Goal: Task Accomplishment & Management: Use online tool/utility

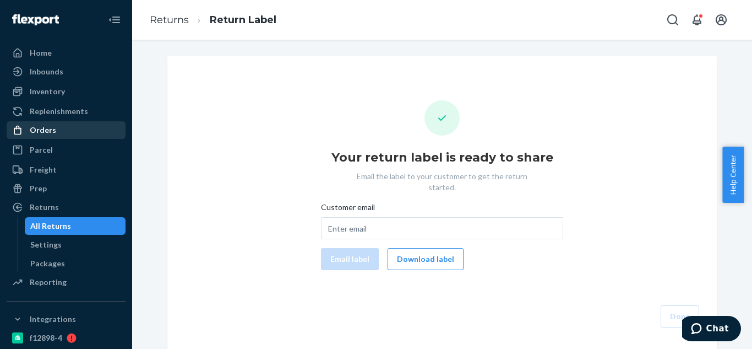
click at [48, 136] on div "Orders" at bounding box center [66, 129] width 117 height 15
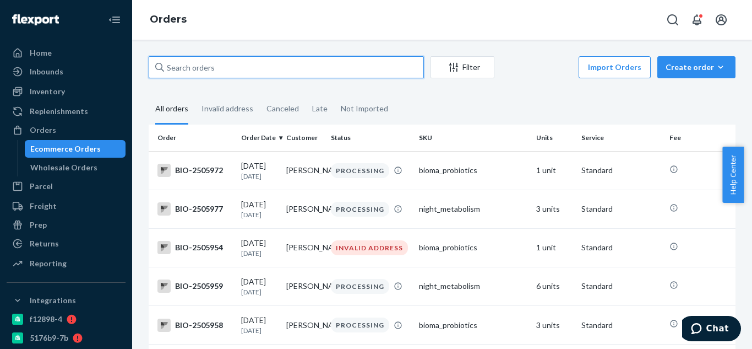
click at [227, 66] on input "text" at bounding box center [286, 67] width 275 height 22
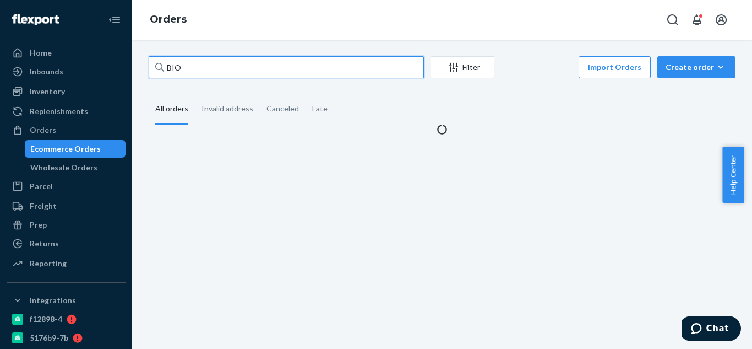
paste input "2479296"
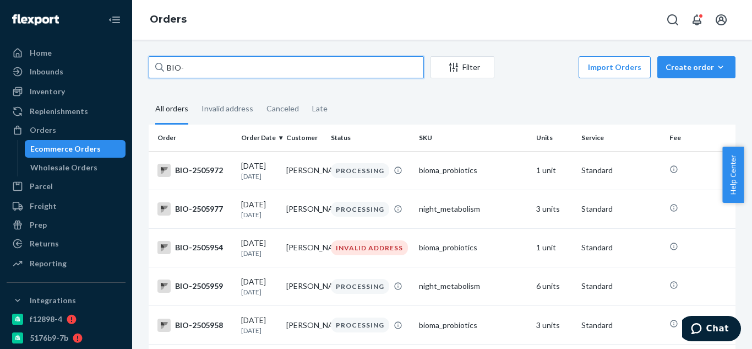
paste input "2479290"
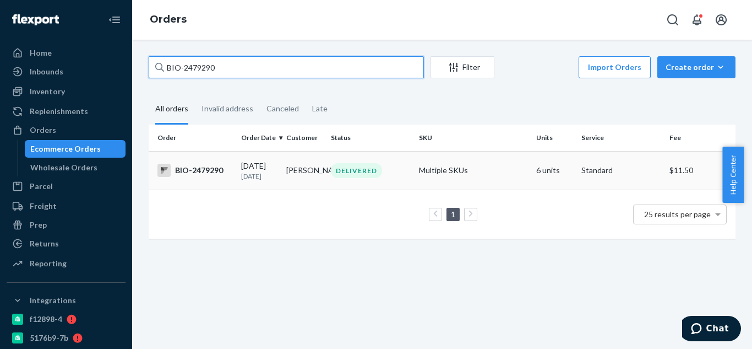
type input "BIO-2479290"
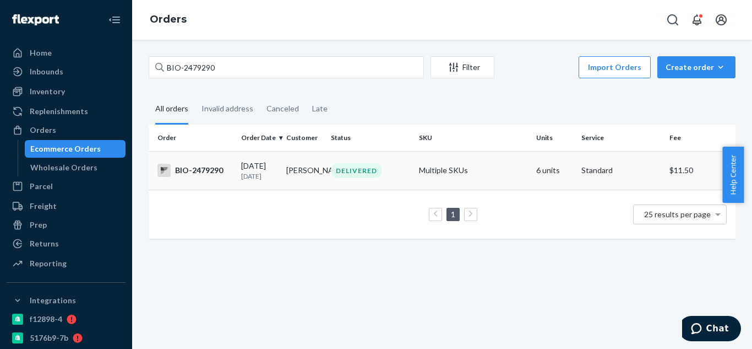
click at [224, 173] on div "BIO-2479290" at bounding box center [195, 170] width 75 height 13
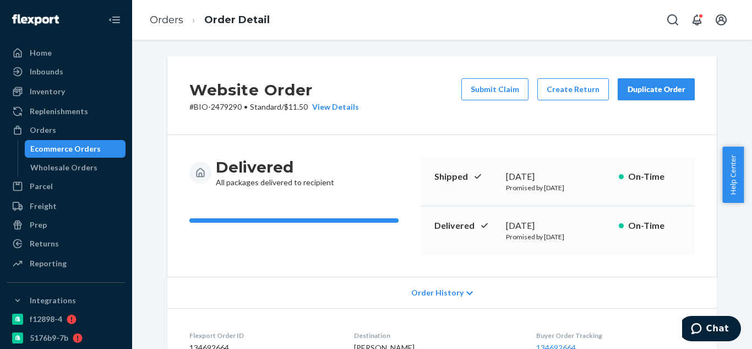
scroll to position [165, 0]
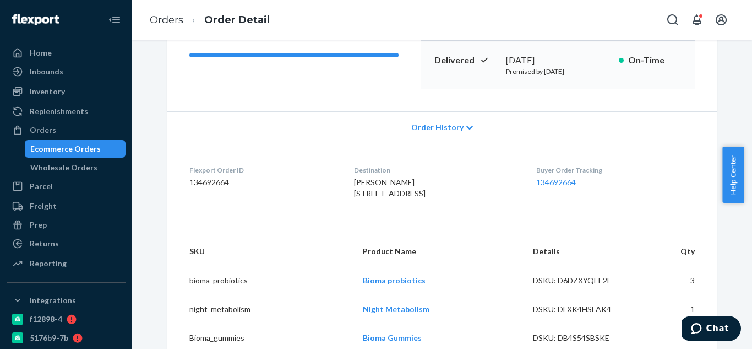
click at [467, 125] on icon at bounding box center [470, 128] width 7 height 8
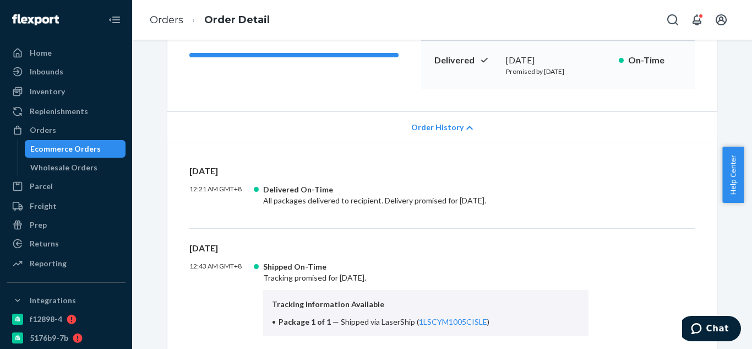
scroll to position [0, 0]
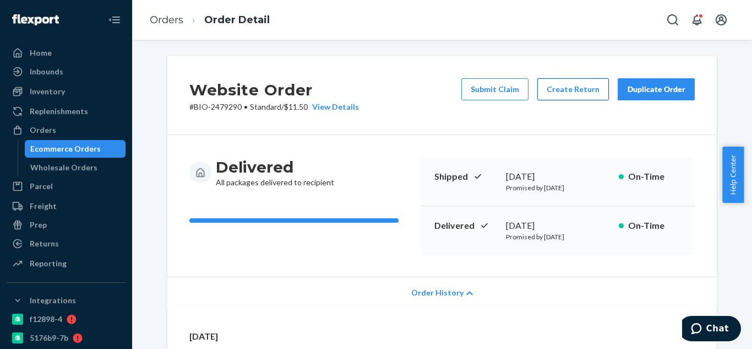
click at [570, 93] on button "Create Return" at bounding box center [574, 89] width 72 height 22
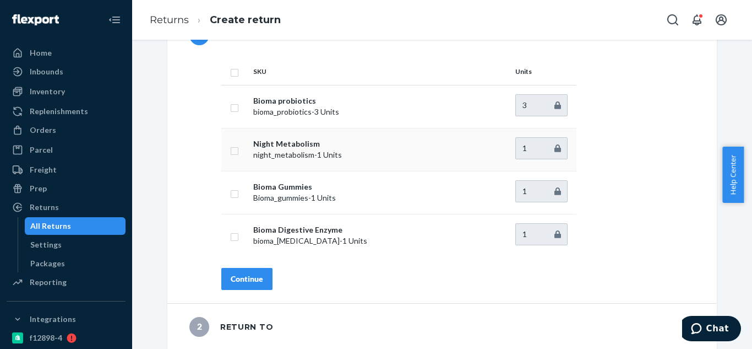
scroll to position [55, 0]
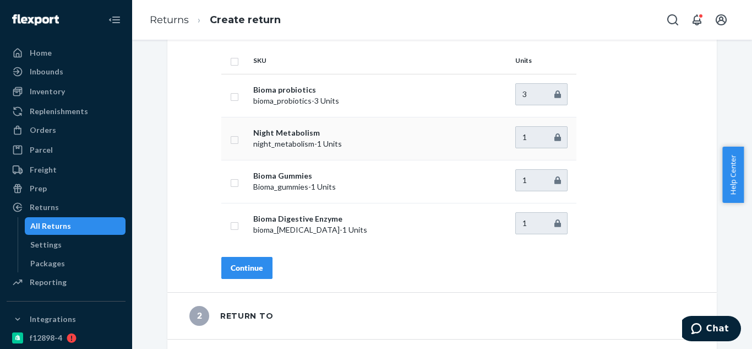
click at [230, 140] on input "checkbox" at bounding box center [234, 139] width 9 height 12
checkbox input "true"
click at [230, 180] on input "checkbox" at bounding box center [234, 182] width 9 height 12
checkbox input "true"
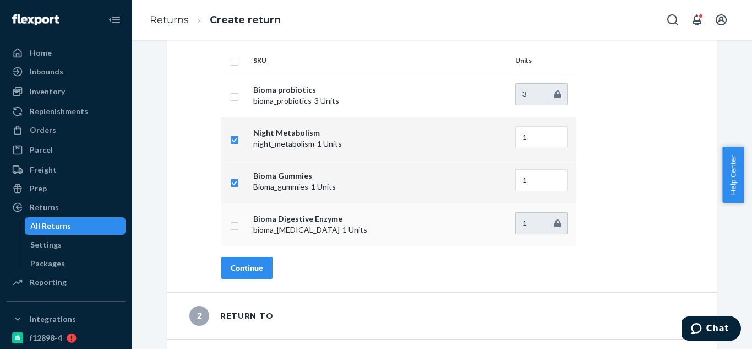
click at [230, 229] on input "checkbox" at bounding box center [234, 225] width 9 height 12
checkbox input "true"
click at [251, 270] on div "Continue" at bounding box center [247, 267] width 32 height 11
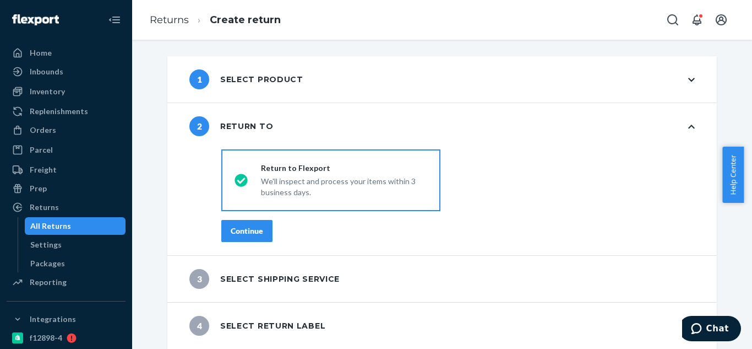
scroll to position [0, 0]
click at [259, 236] on button "Continue" at bounding box center [246, 231] width 51 height 22
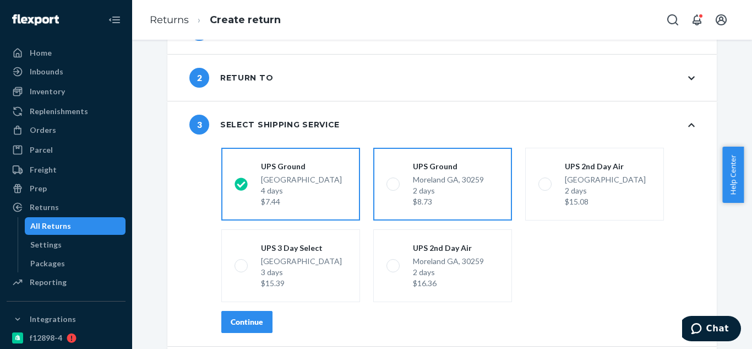
scroll to position [93, 0]
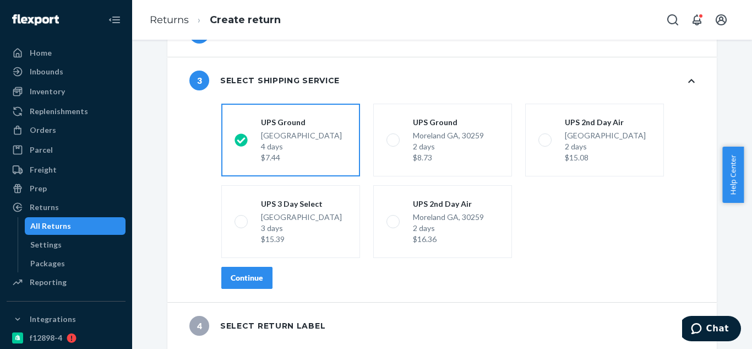
click at [235, 282] on div "Continue" at bounding box center [247, 277] width 32 height 11
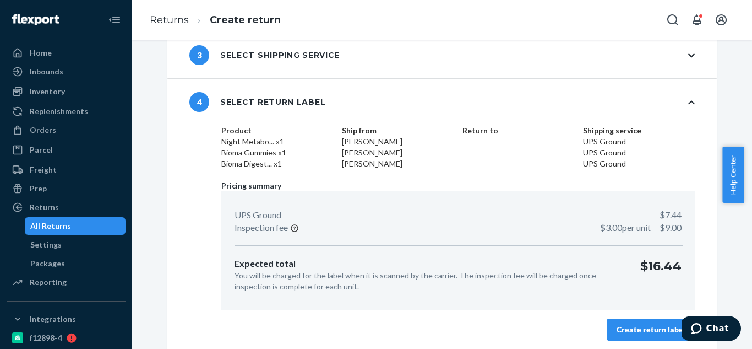
scroll to position [123, 0]
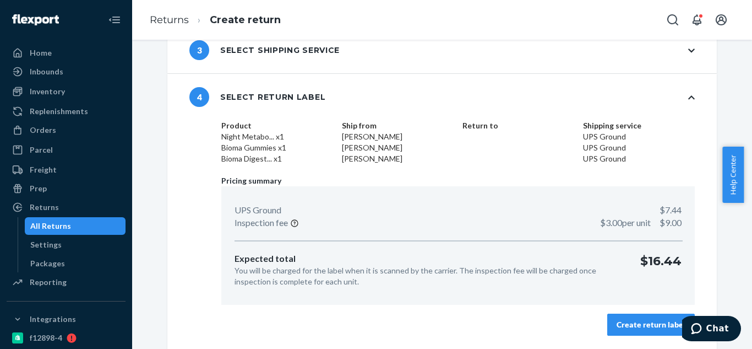
click at [649, 330] on button "Create return label" at bounding box center [652, 324] width 88 height 22
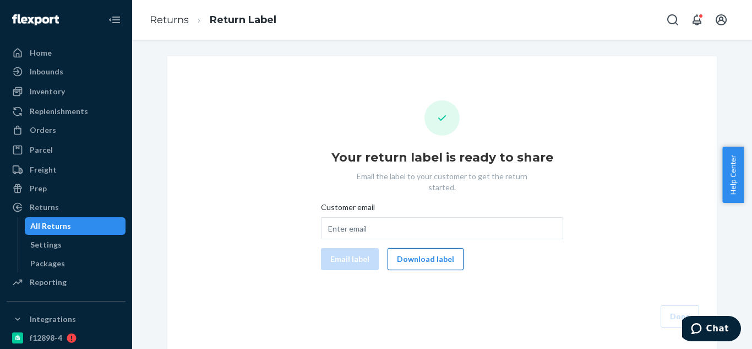
click at [418, 257] on button "Download label" at bounding box center [426, 259] width 76 height 22
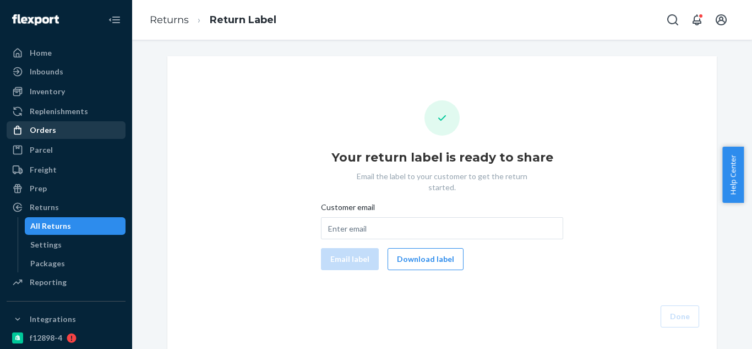
click at [46, 127] on div "Orders" at bounding box center [43, 129] width 26 height 11
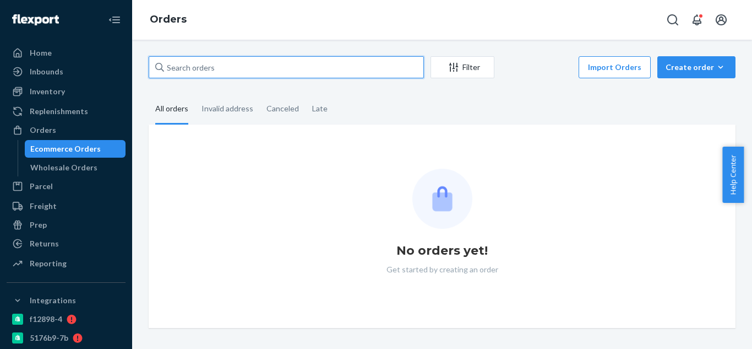
click at [284, 64] on input "text" at bounding box center [286, 67] width 275 height 22
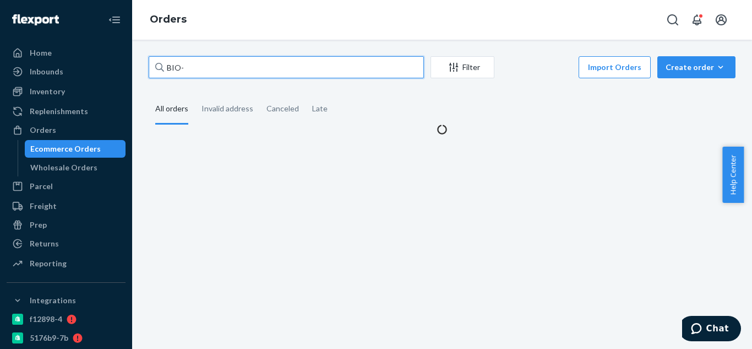
paste input "2469125"
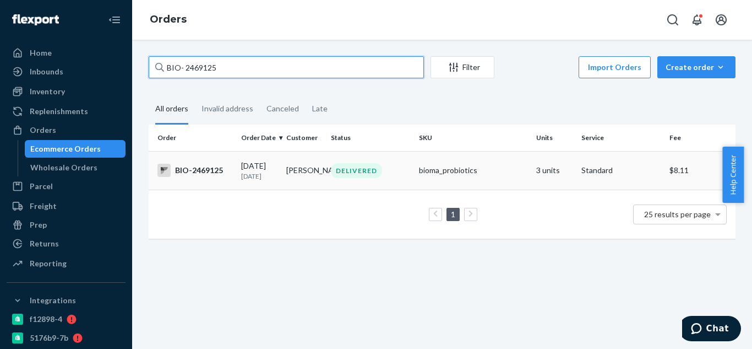
type input "BIO- 2469125"
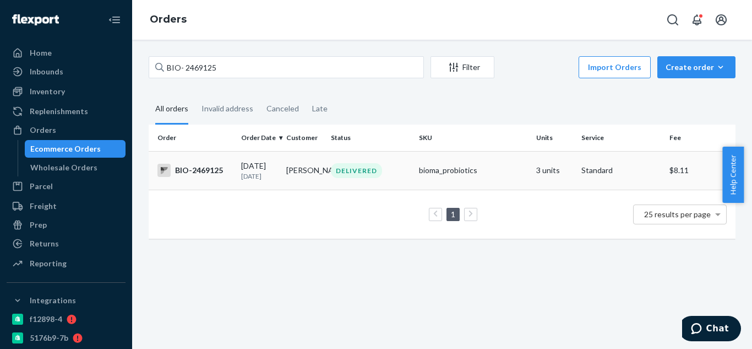
click at [221, 176] on div "BIO-2469125" at bounding box center [195, 170] width 75 height 13
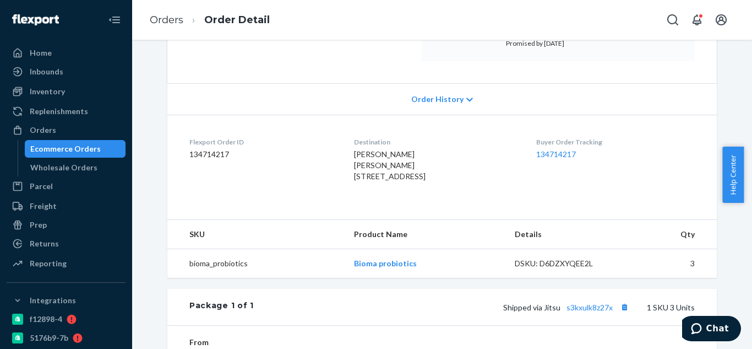
scroll to position [330, 0]
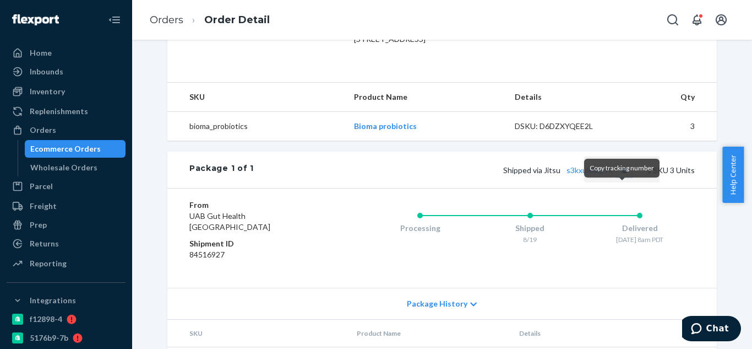
click at [623, 177] on button "Copy tracking number" at bounding box center [624, 169] width 14 height 14
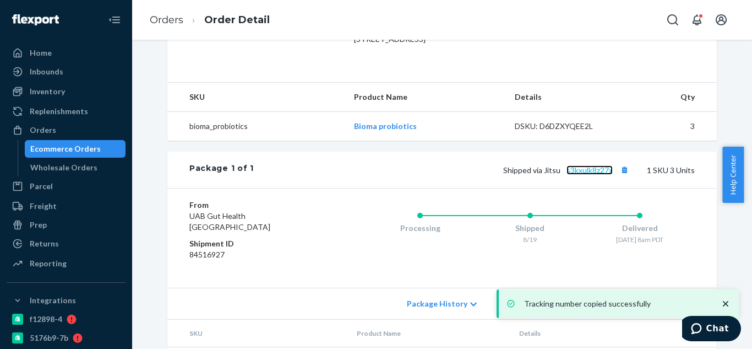
click at [588, 175] on link "s3kxulk8z27x" at bounding box center [590, 169] width 46 height 9
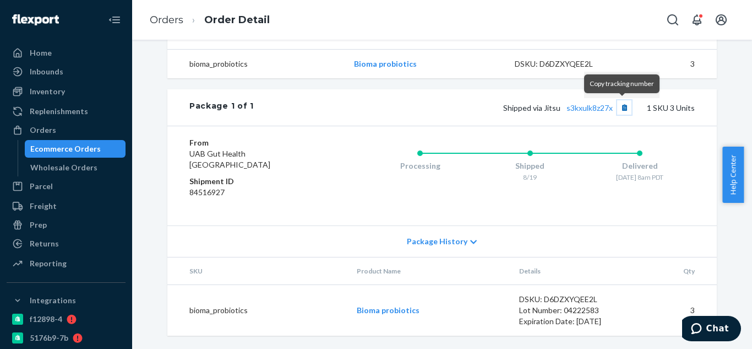
click at [622, 106] on button "Copy tracking number" at bounding box center [624, 107] width 14 height 14
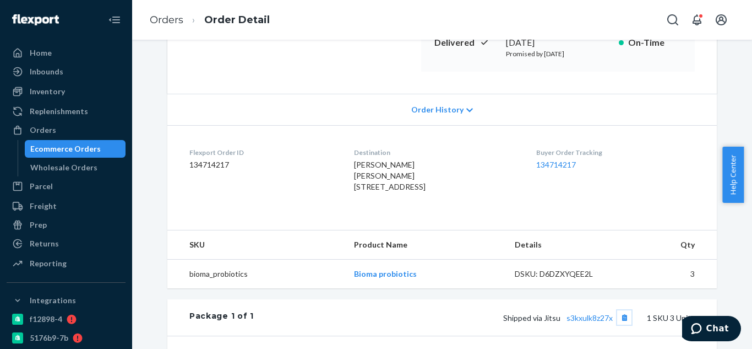
scroll to position [0, 0]
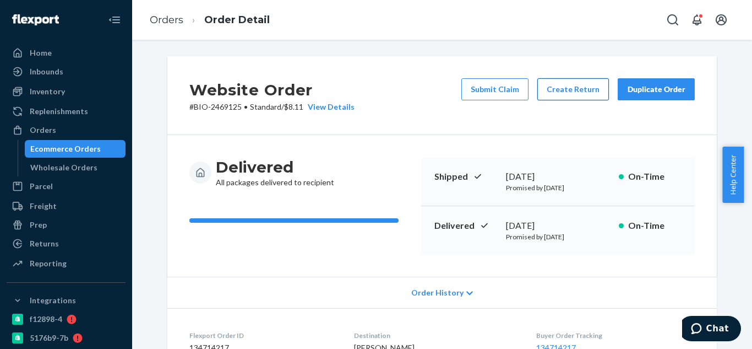
click at [573, 94] on button "Create Return" at bounding box center [574, 89] width 72 height 22
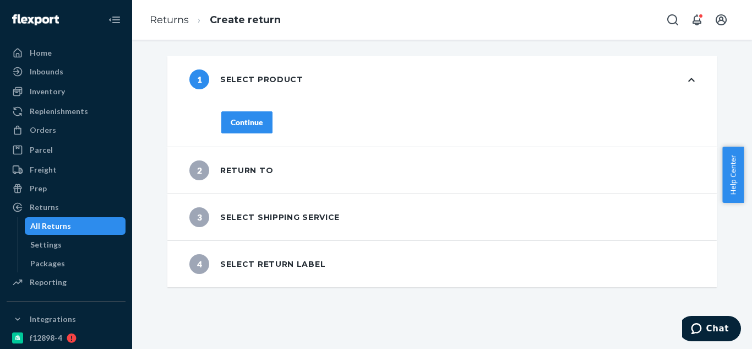
drag, startPoint x: 243, startPoint y: 122, endPoint x: 270, endPoint y: 114, distance: 28.2
click at [244, 122] on div "Continue" at bounding box center [247, 122] width 32 height 11
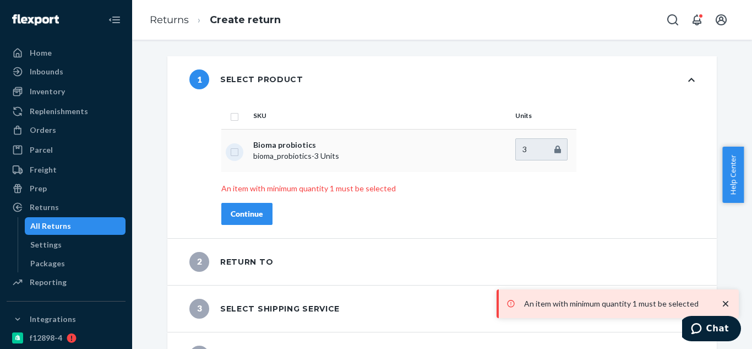
click at [233, 154] on input "checkbox" at bounding box center [234, 151] width 9 height 12
checkbox input "true"
click at [254, 218] on div "Continue" at bounding box center [247, 213] width 32 height 11
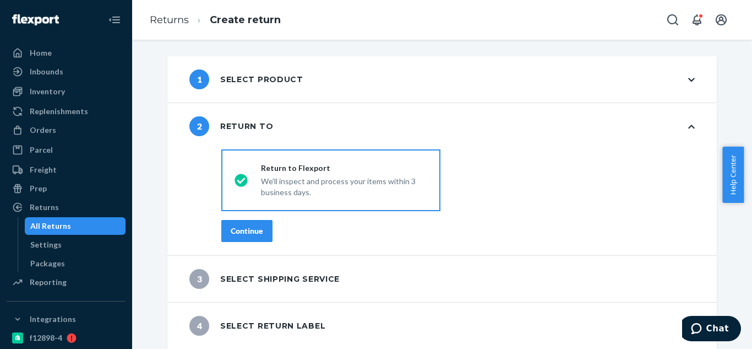
click at [245, 228] on div "Continue" at bounding box center [247, 230] width 32 height 11
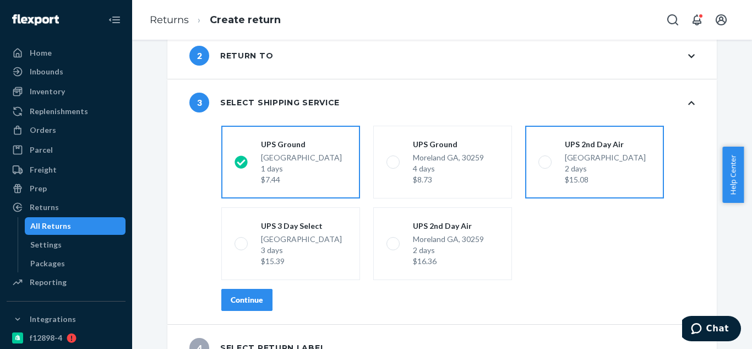
scroll to position [93, 0]
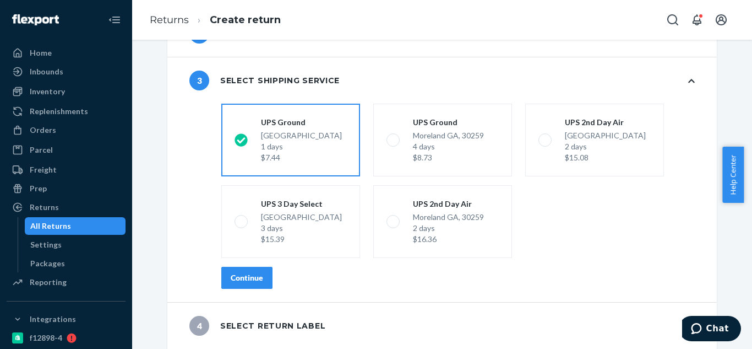
click at [245, 279] on div "Continue" at bounding box center [247, 277] width 32 height 11
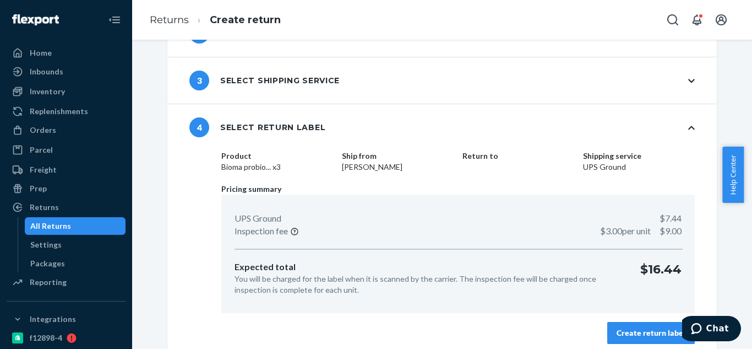
scroll to position [101, 0]
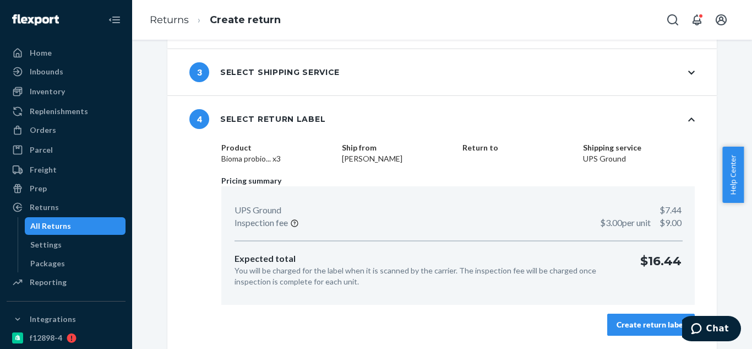
click at [649, 324] on div "Create return label" at bounding box center [651, 324] width 69 height 11
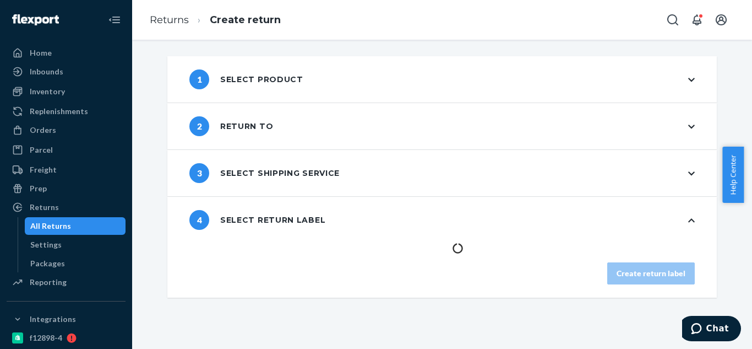
scroll to position [0, 0]
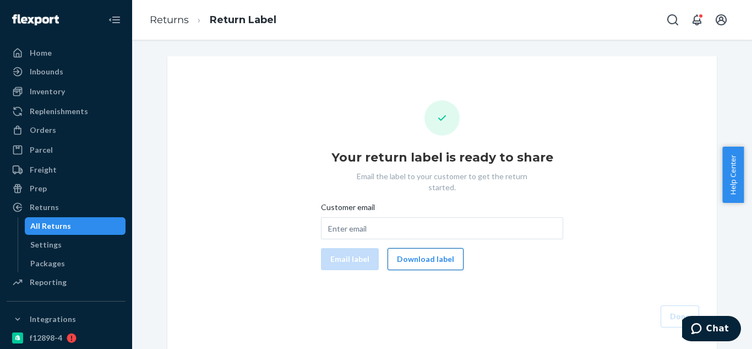
click at [438, 248] on button "Download label" at bounding box center [426, 259] width 76 height 22
